Goal: Book appointment/travel/reservation

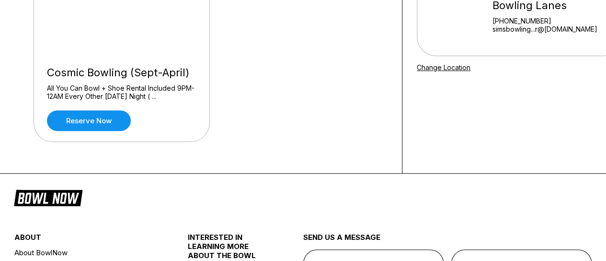
scroll to position [144, 0]
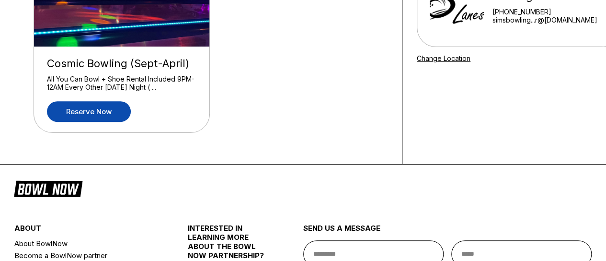
click at [105, 111] on link "Reserve now" at bounding box center [89, 111] width 84 height 21
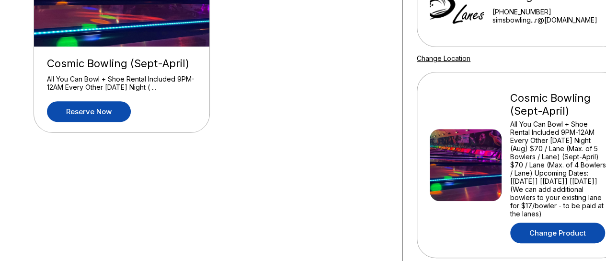
click at [559, 229] on link "Change Product" at bounding box center [557, 232] width 95 height 21
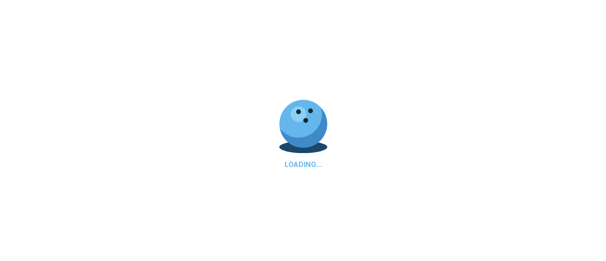
scroll to position [0, 0]
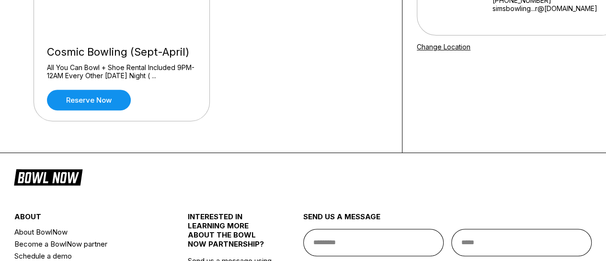
scroll to position [48, 0]
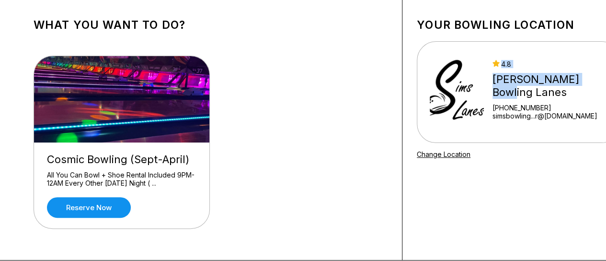
drag, startPoint x: 583, startPoint y: 91, endPoint x: 425, endPoint y: 148, distance: 168.2
click at [420, 115] on div "4.8 [PERSON_NAME] Bowling Lanes [PHONE_NUMBER] simsbowling...r@[DOMAIN_NAME]" at bounding box center [519, 92] width 204 height 102
click at [423, 155] on link "Change Location" at bounding box center [444, 154] width 54 height 8
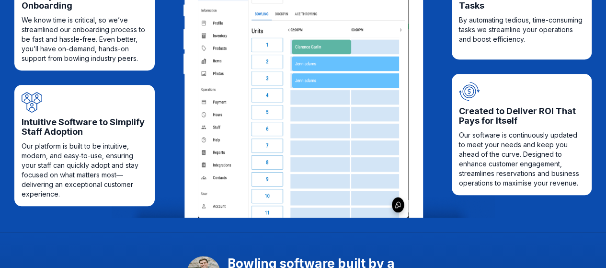
scroll to position [239, 0]
